Goal: Communication & Community: Answer question/provide support

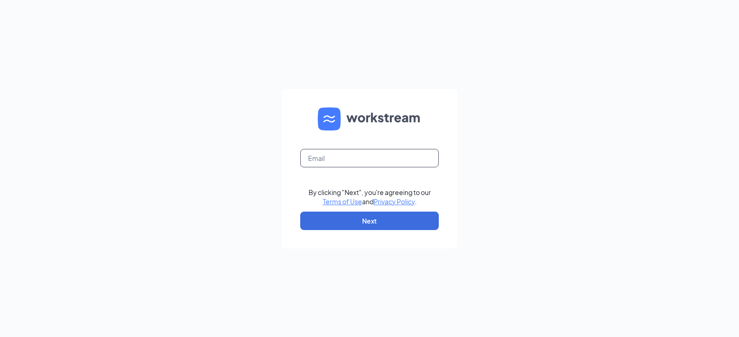
click at [359, 150] on input "text" at bounding box center [369, 158] width 138 height 18
type input "[EMAIL_ADDRESS][PERSON_NAME][DOMAIN_NAME]"
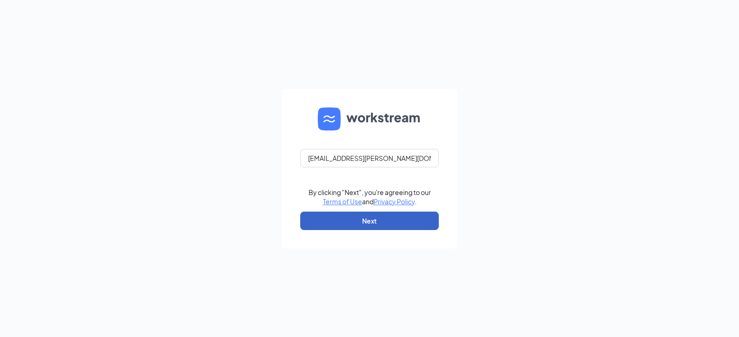
click at [366, 222] on button "Next" at bounding box center [369, 221] width 138 height 18
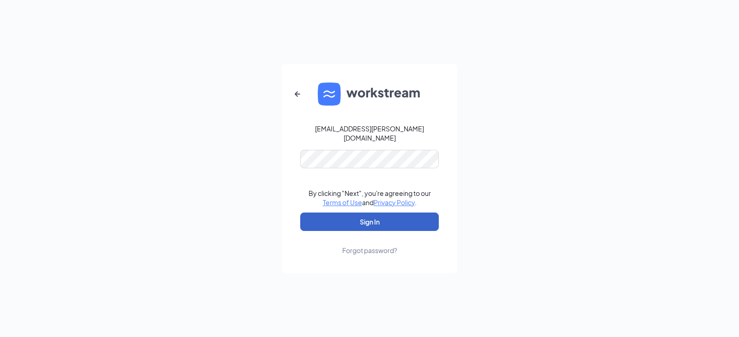
click at [395, 222] on button "Sign In" at bounding box center [369, 222] width 138 height 18
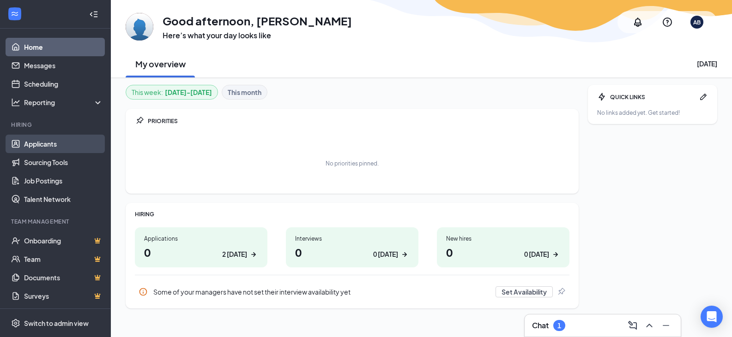
click at [43, 145] on link "Applicants" at bounding box center [63, 144] width 79 height 18
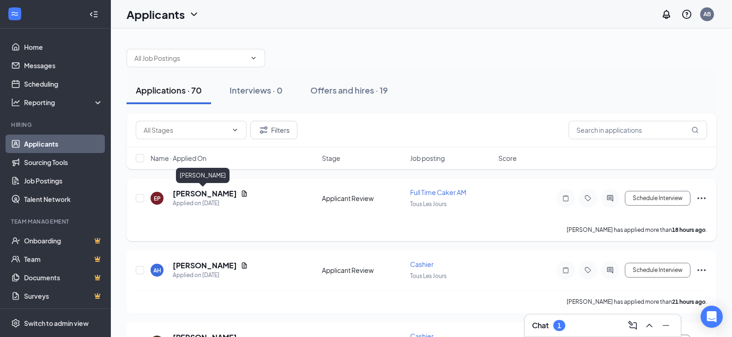
click at [218, 198] on h5 "[PERSON_NAME]" at bounding box center [205, 194] width 64 height 10
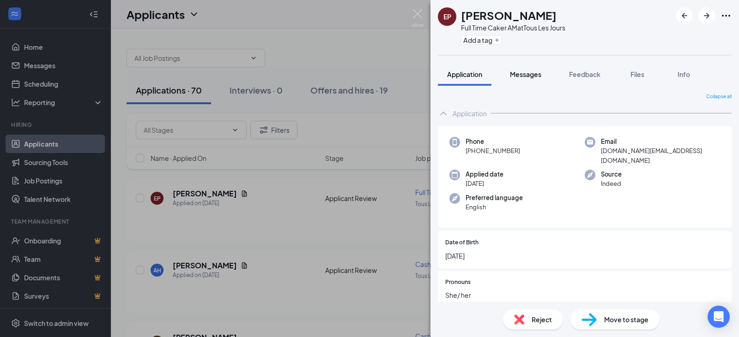
click at [526, 79] on button "Messages" at bounding box center [525, 74] width 50 height 23
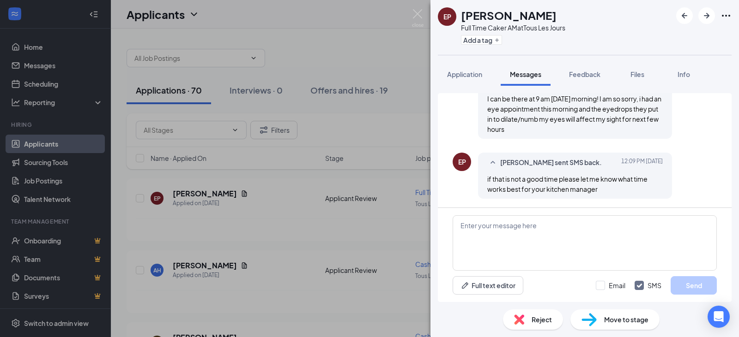
scroll to position [530, 0]
click at [554, 250] on textarea at bounding box center [584, 243] width 264 height 55
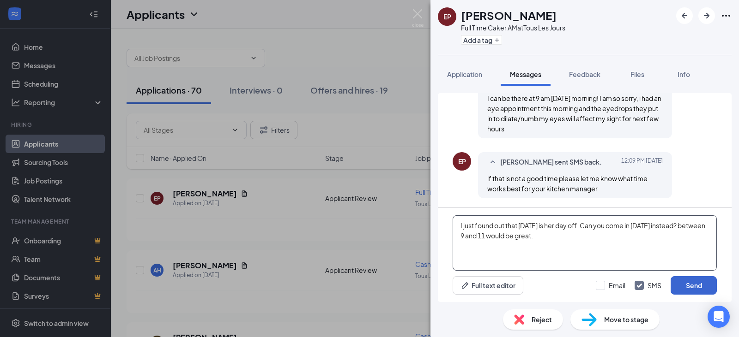
type textarea "I just found out that [DATE] is her day off. Can you come in [DATE] instead? be…"
click at [699, 288] on button "Send" at bounding box center [693, 286] width 46 height 18
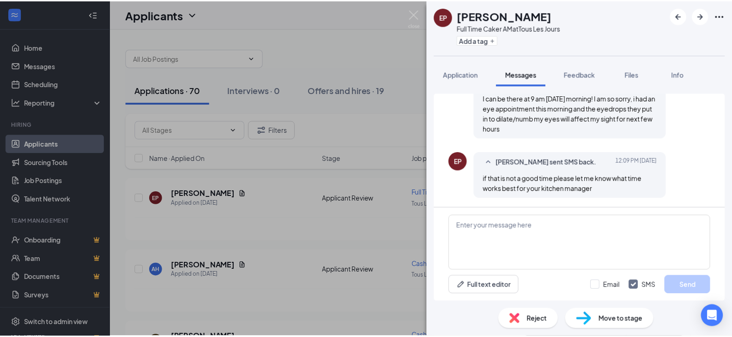
scroll to position [609, 0]
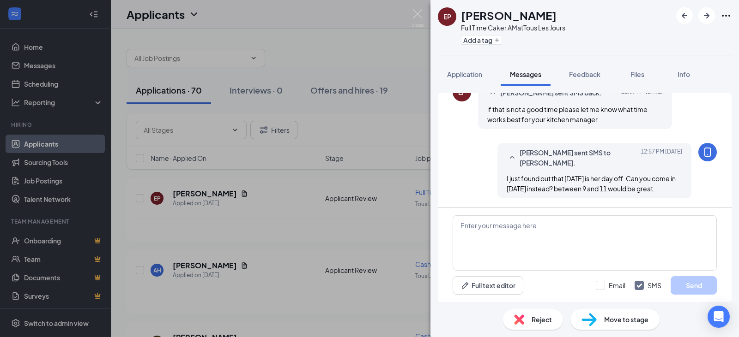
click at [275, 198] on div "EP Emma Proffitt Full Time Caker AM at Tous Les Jours Add a tag Application Mes…" at bounding box center [369, 168] width 739 height 337
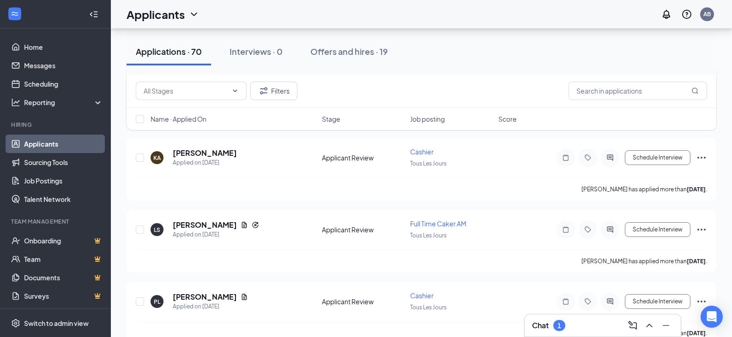
scroll to position [231, 0]
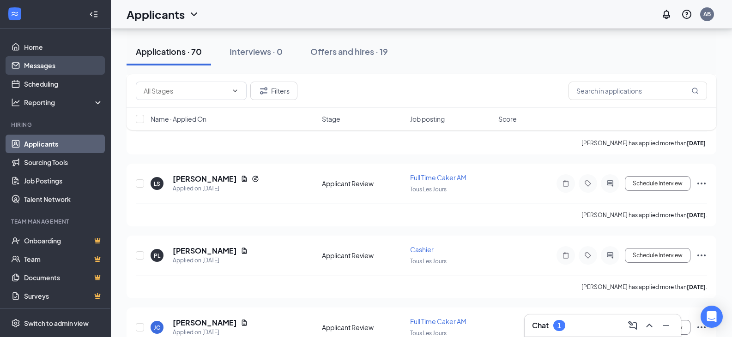
click at [45, 63] on link "Messages" at bounding box center [63, 65] width 79 height 18
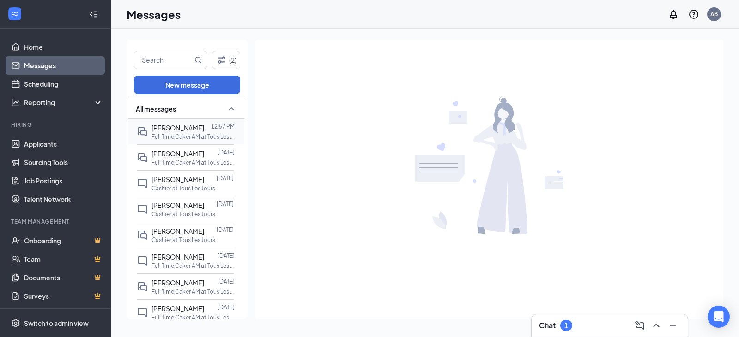
click at [171, 125] on span "[PERSON_NAME]" at bounding box center [177, 128] width 53 height 8
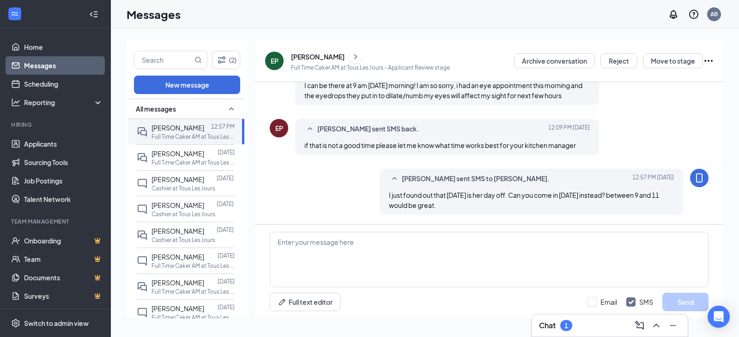
scroll to position [416, 0]
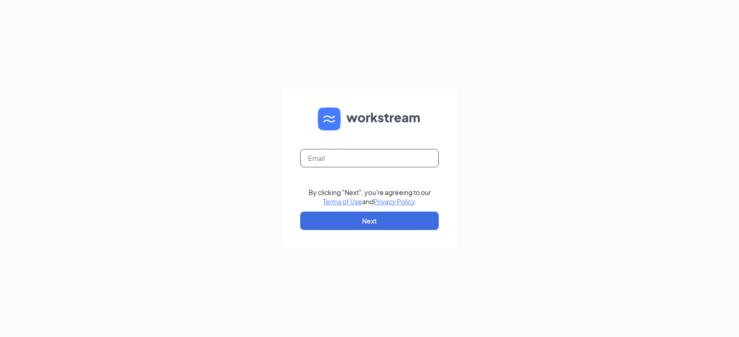
click at [369, 161] on input "text" at bounding box center [369, 158] width 138 height 18
type input "soyeon.britton@gmail.com"
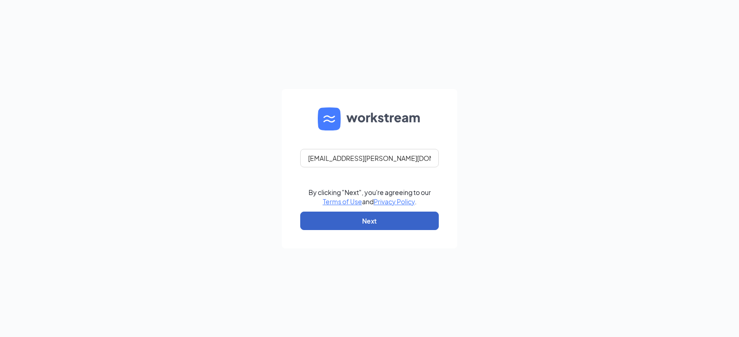
click at [402, 226] on button "Next" at bounding box center [369, 221] width 138 height 18
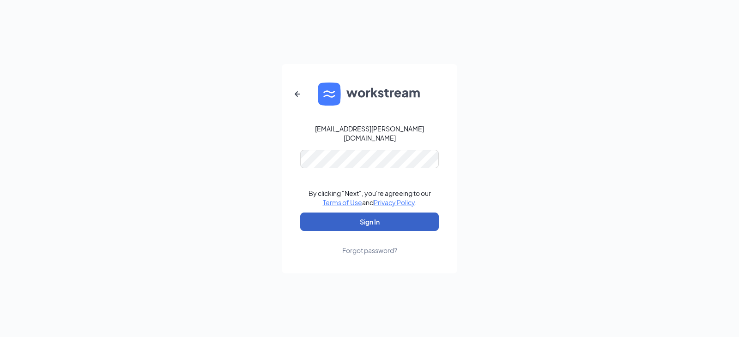
click at [405, 218] on button "Sign In" at bounding box center [369, 222] width 138 height 18
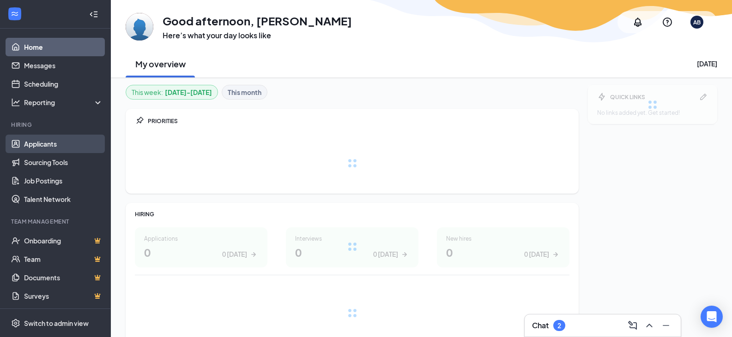
click at [51, 151] on link "Applicants" at bounding box center [63, 144] width 79 height 18
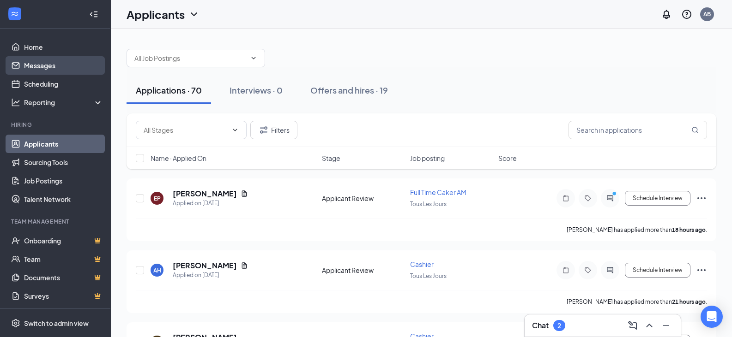
click at [50, 68] on link "Messages" at bounding box center [63, 65] width 79 height 18
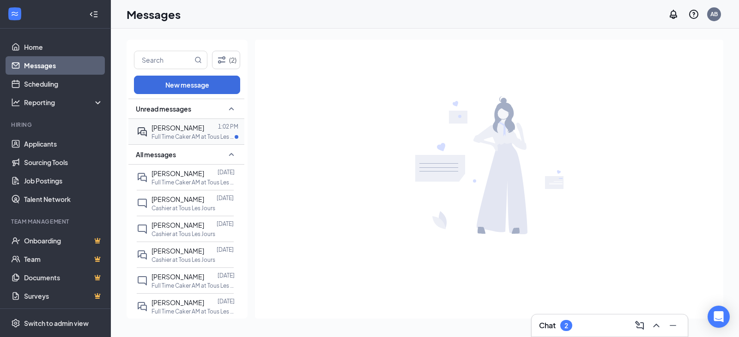
click at [204, 132] on div at bounding box center [211, 128] width 14 height 10
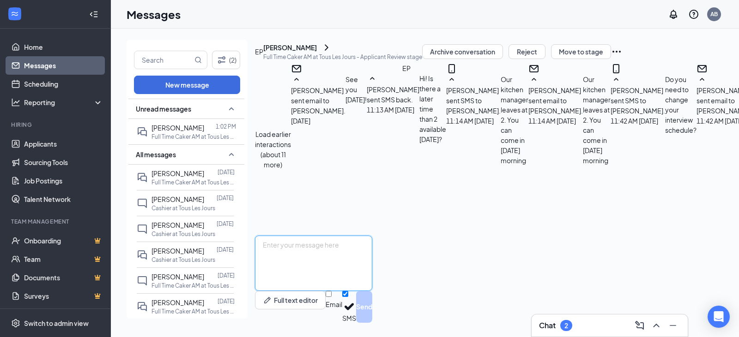
scroll to position [416, 0]
click at [372, 257] on textarea at bounding box center [313, 263] width 117 height 55
type textarea "O"
type textarea "Great! I will see you [DATE] morning then! Have a great day."
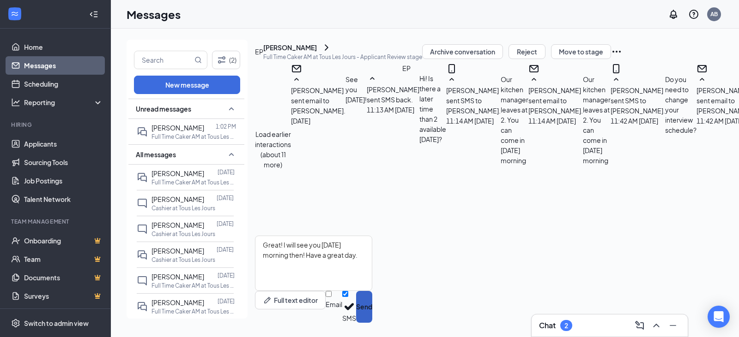
click at [372, 298] on button "Send" at bounding box center [364, 307] width 16 height 32
